Goal: Information Seeking & Learning: Learn about a topic

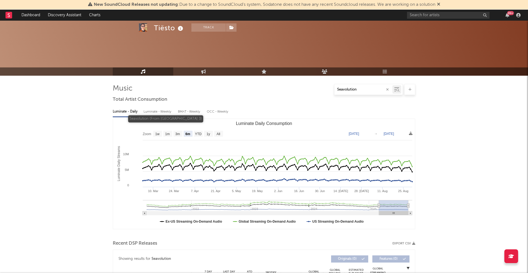
select select "6m"
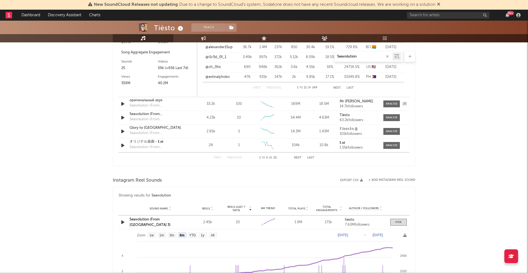
click at [140, 99] on div "оригинальный звук" at bounding box center [157, 100] width 57 height 5
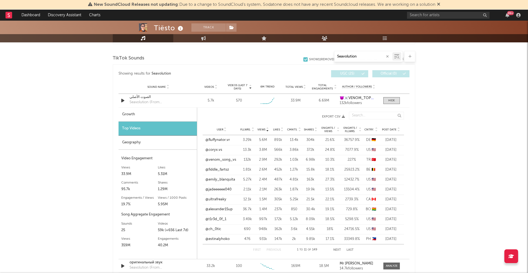
scroll to position [273, 0]
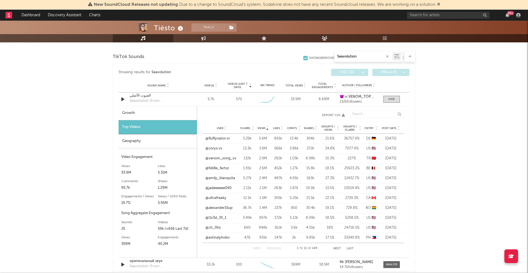
click at [141, 108] on div "Growth" at bounding box center [157, 113] width 78 height 14
select select "6m"
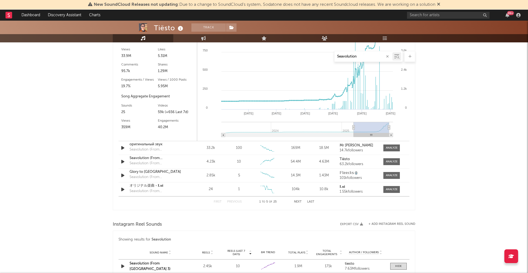
scroll to position [444, 0]
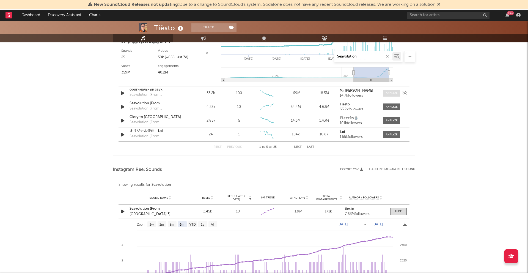
click at [391, 91] on div at bounding box center [392, 93] width 12 height 4
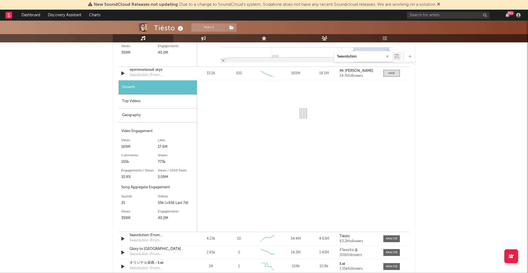
scroll to position [465, 0]
select select "6m"
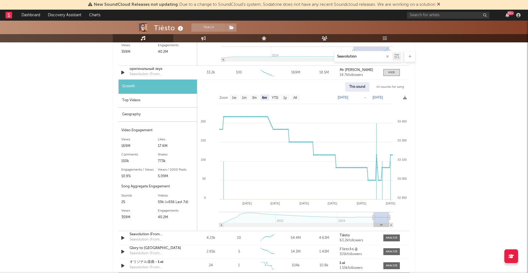
click at [149, 117] on div "Geography" at bounding box center [157, 114] width 78 height 14
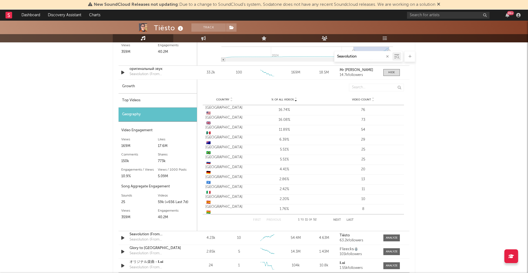
click at [140, 98] on div "Top Videos" at bounding box center [157, 100] width 78 height 14
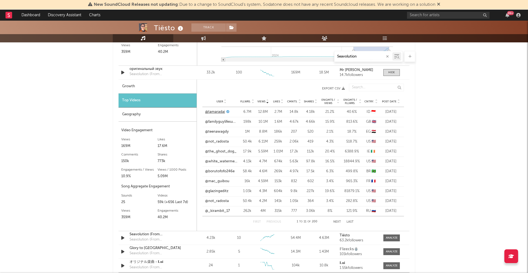
click at [219, 113] on link "@tamaradai" at bounding box center [215, 111] width 20 height 5
click at [215, 123] on link "@familyguylifesupport" at bounding box center [221, 121] width 32 height 5
click at [168, 88] on div "Growth" at bounding box center [157, 86] width 78 height 14
select select "6m"
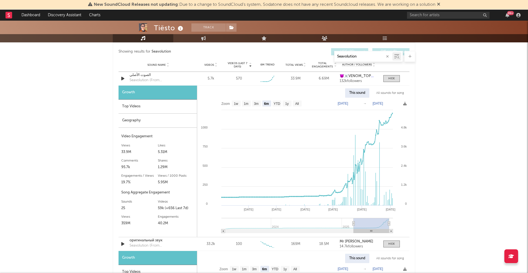
scroll to position [294, 0]
click at [201, 242] on div "33.2k" at bounding box center [211, 243] width 26 height 5
click at [181, 242] on div "оригинальный звук" at bounding box center [157, 239] width 57 height 5
click at [152, 76] on div "الصوت الأصلي" at bounding box center [157, 74] width 57 height 5
